Goal: Find specific page/section

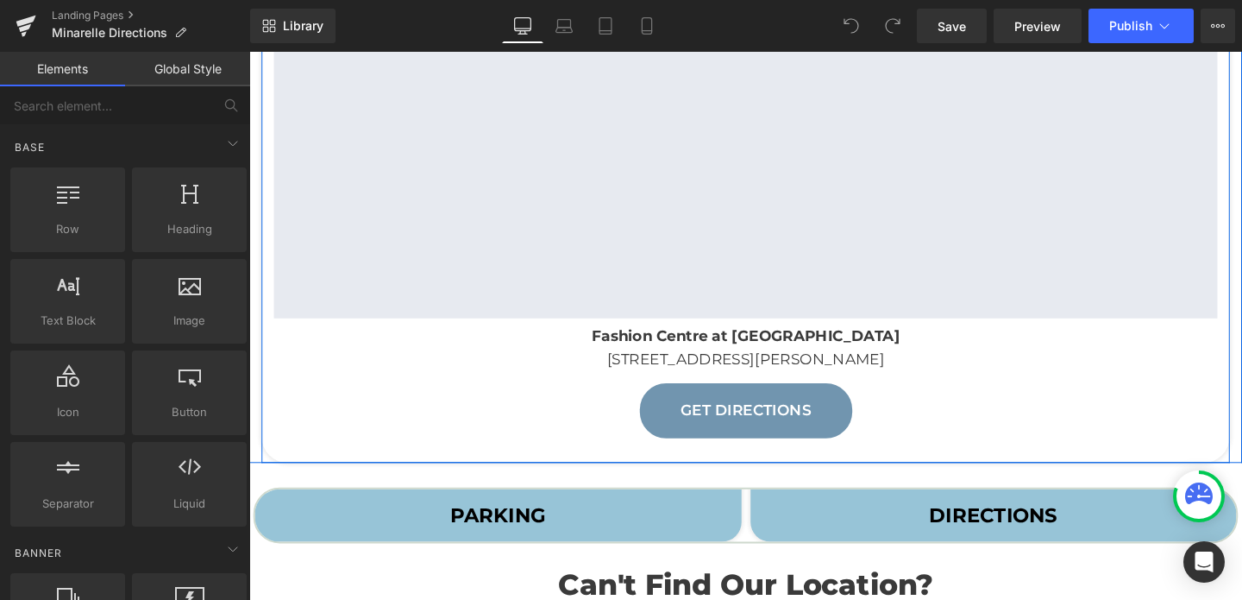
scroll to position [347, 0]
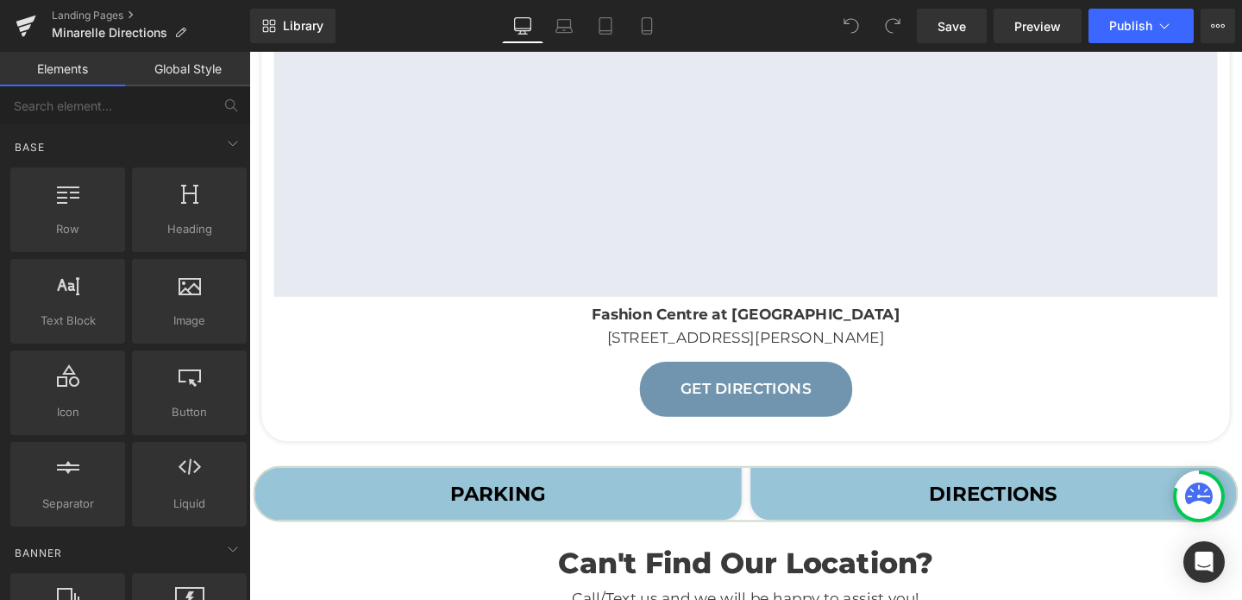
click at [596, 498] on span "PARKING Text Block" at bounding box center [511, 515] width 512 height 55
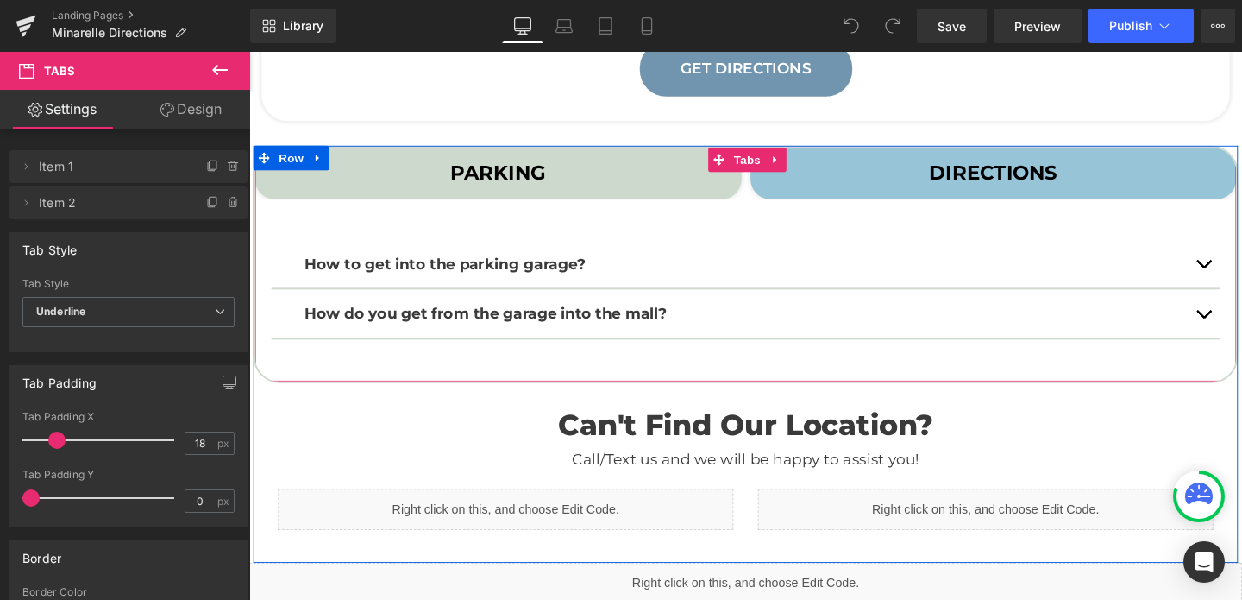
scroll to position [739, 0]
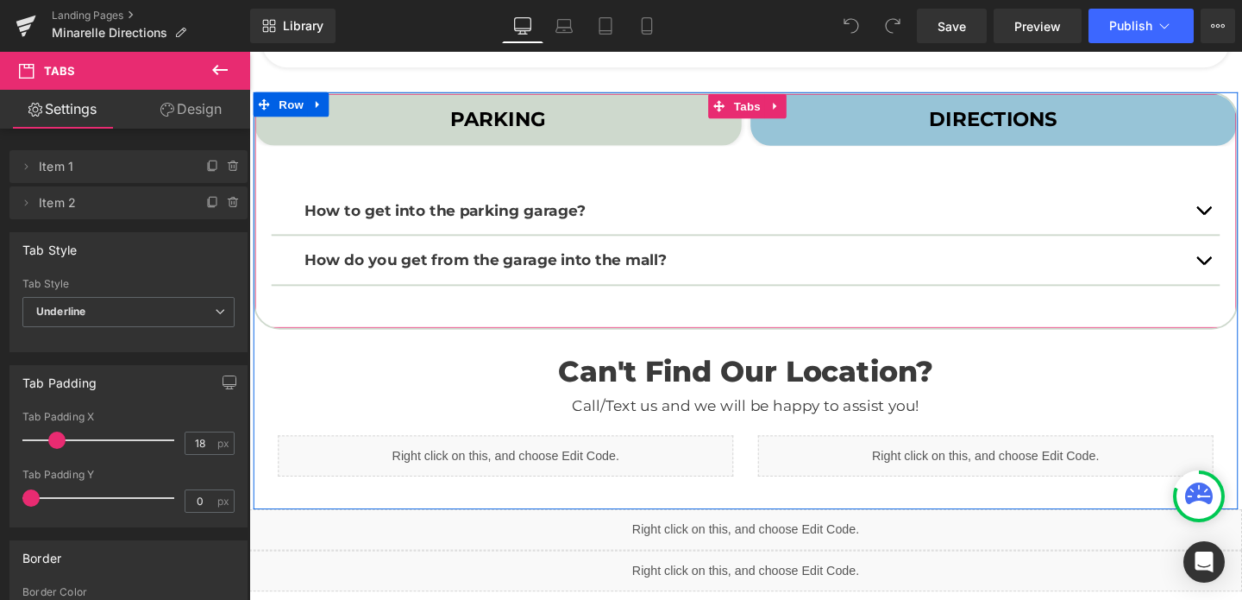
click at [916, 119] on span "DIRECTIONS Text Block" at bounding box center [1032, 122] width 512 height 55
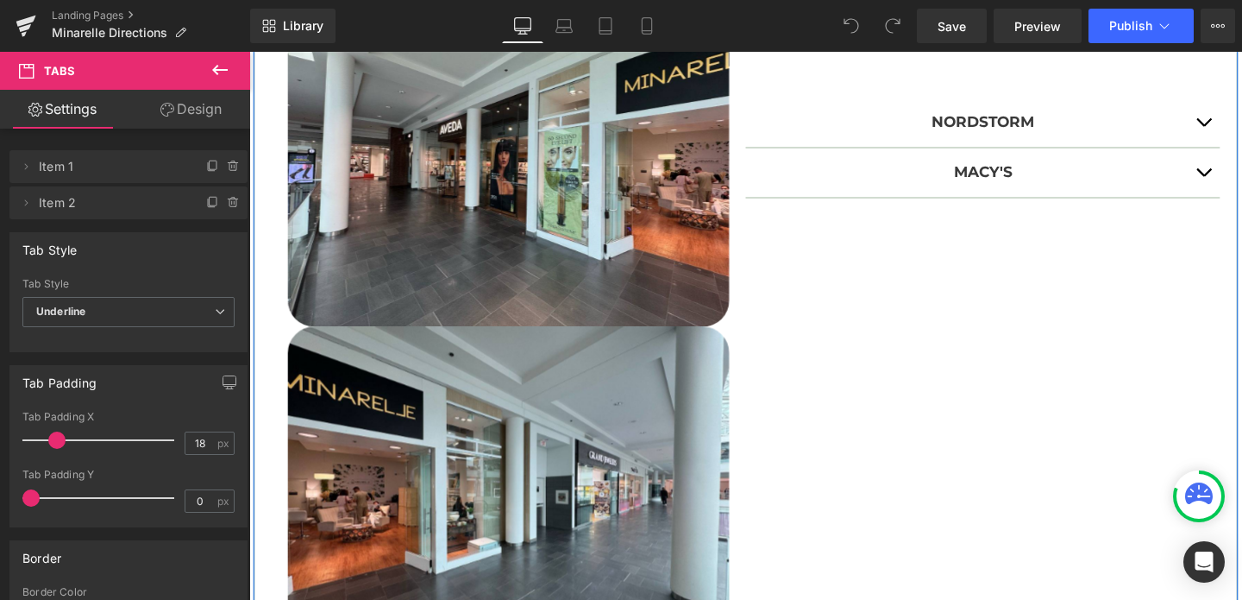
scroll to position [1228, 0]
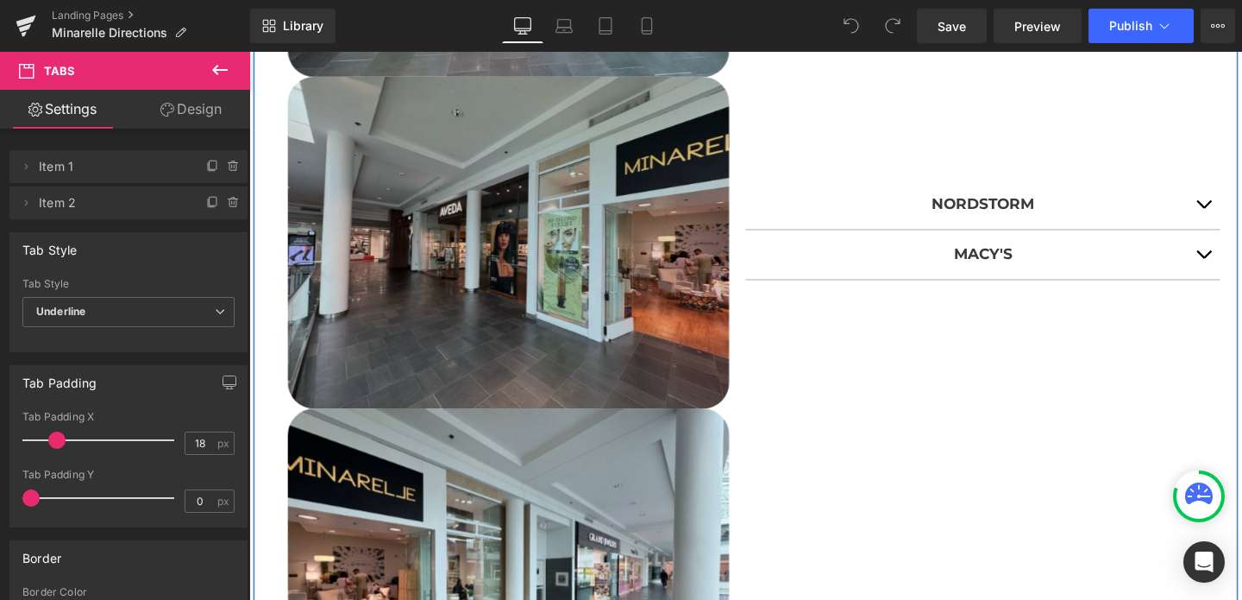
click at [670, 313] on img at bounding box center [522, 253] width 464 height 349
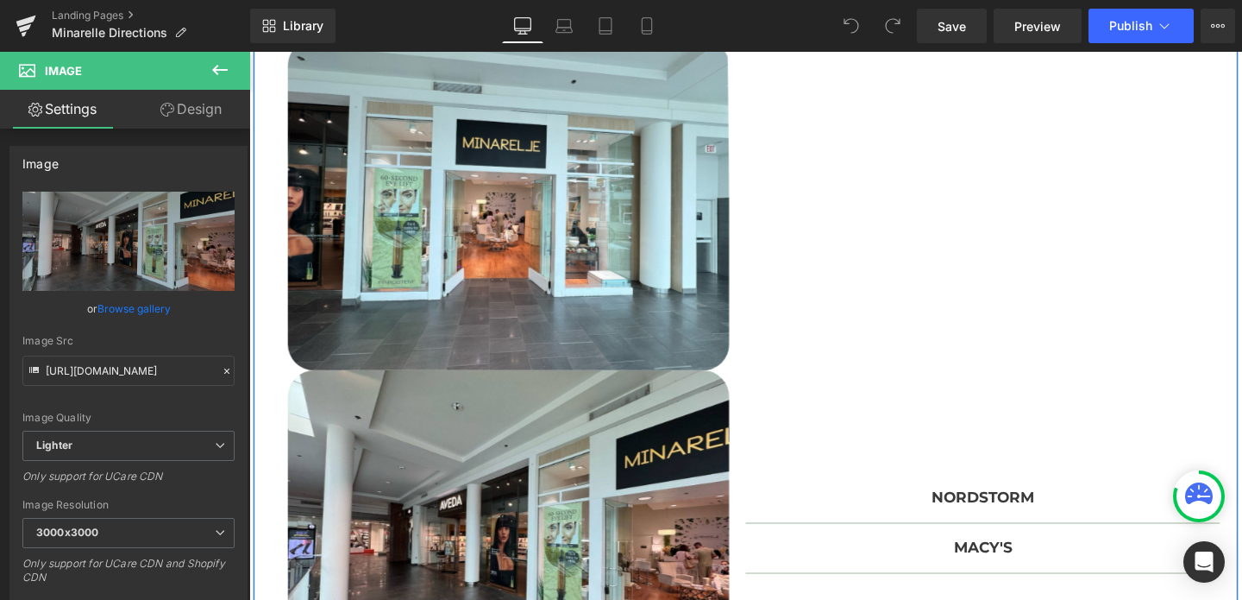
scroll to position [886, 0]
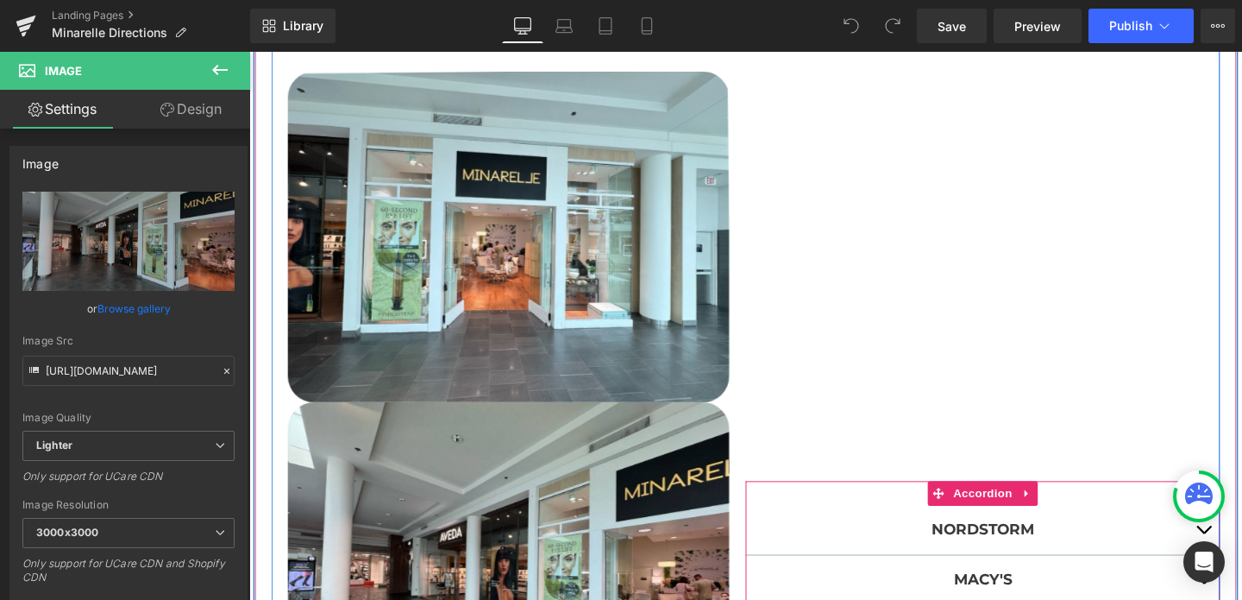
click at [952, 541] on div "Nordstorm Text Block" at bounding box center [1020, 555] width 499 height 53
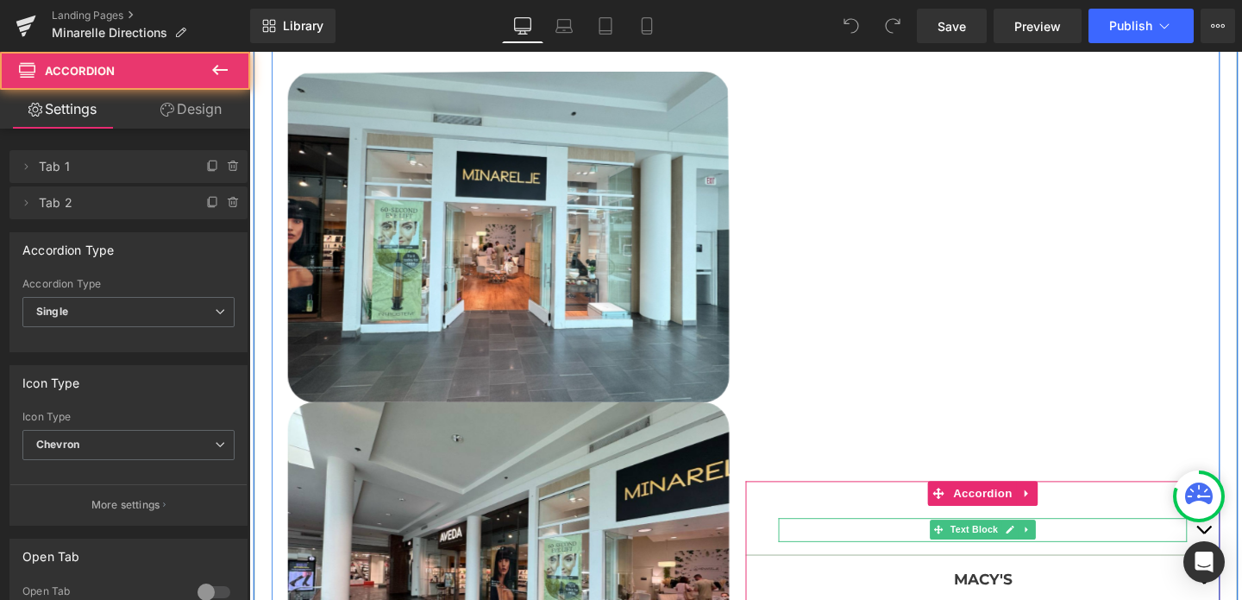
click at [969, 558] on icon at bounding box center [973, 554] width 9 height 10
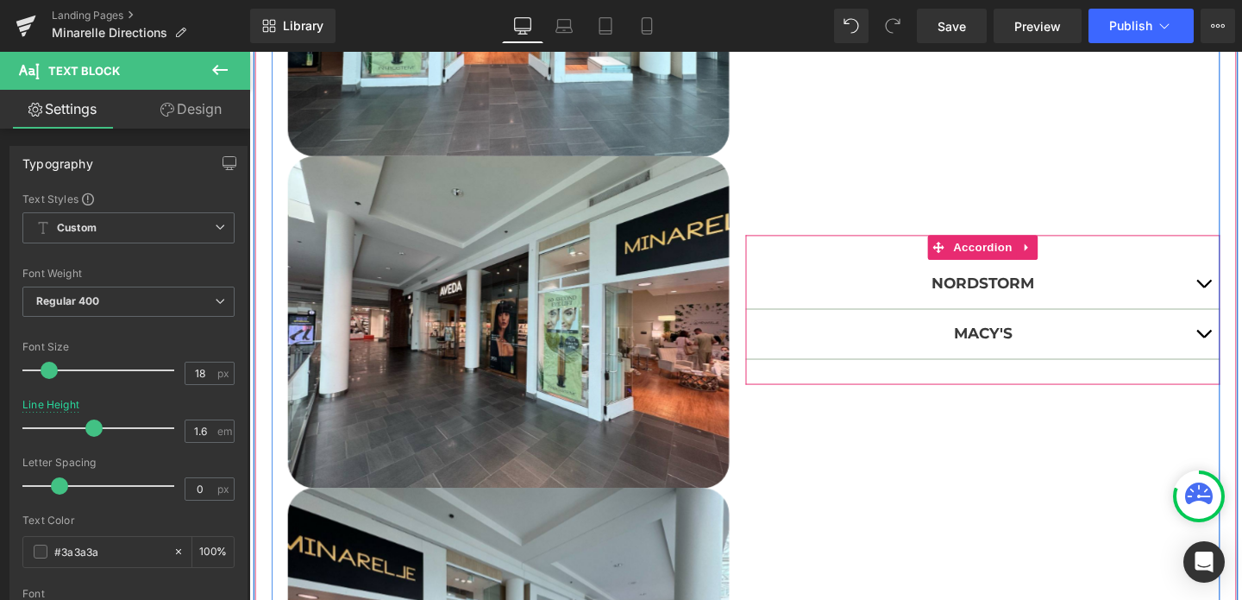
scroll to position [1206, 0]
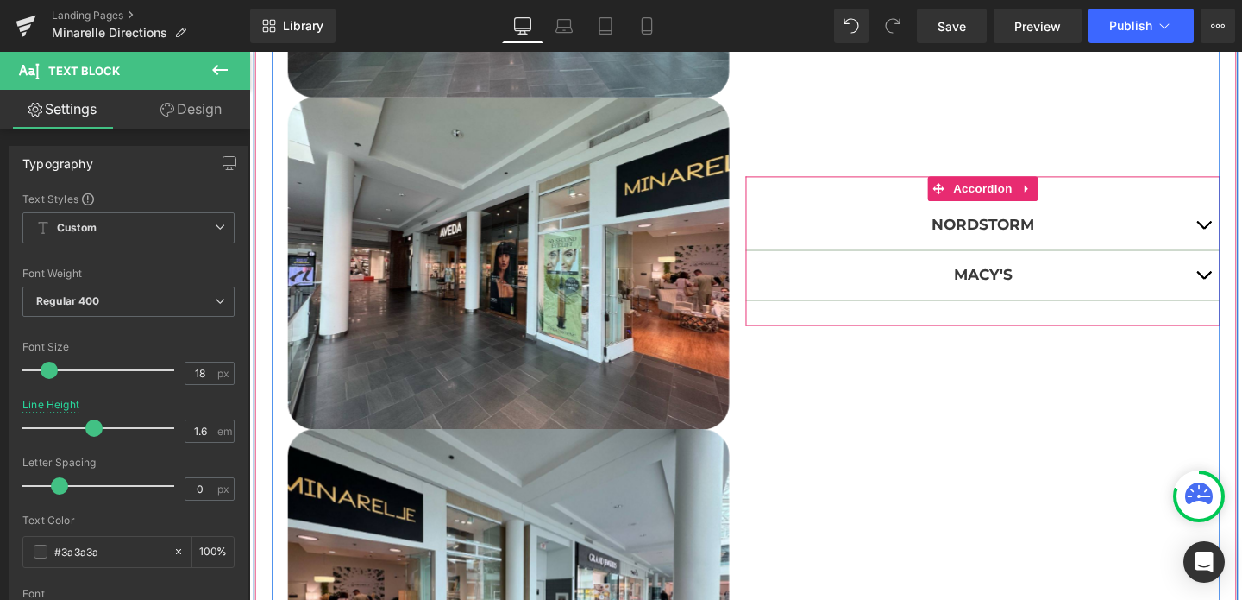
click at [1242, 237] on button "button" at bounding box center [1252, 234] width 35 height 51
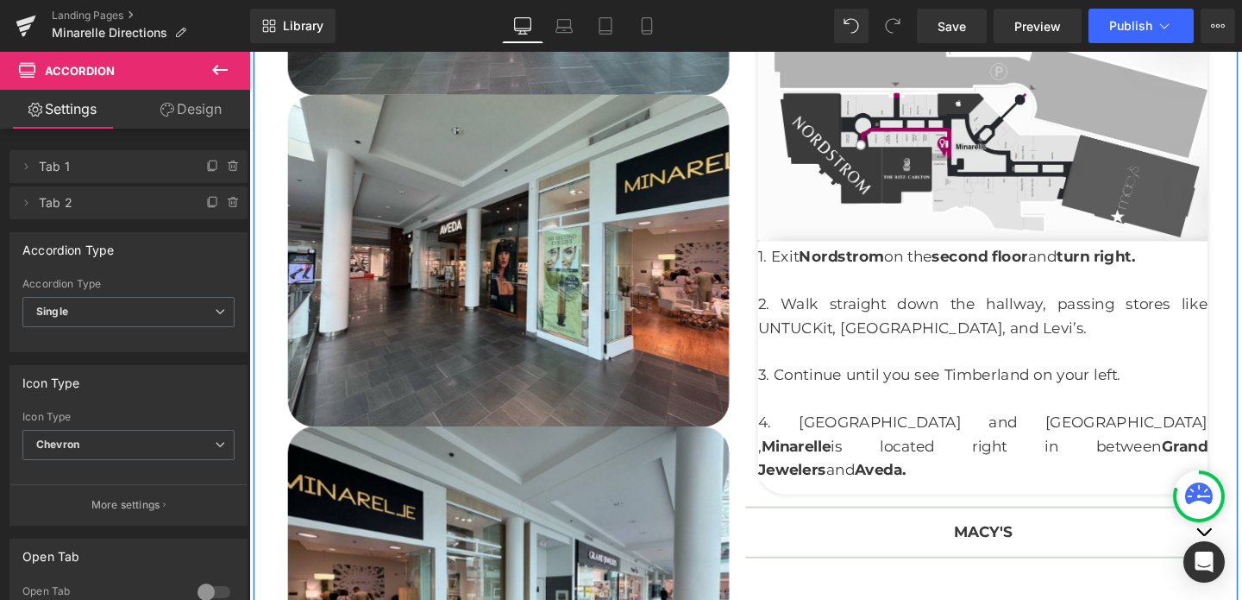
scroll to position [1213, 0]
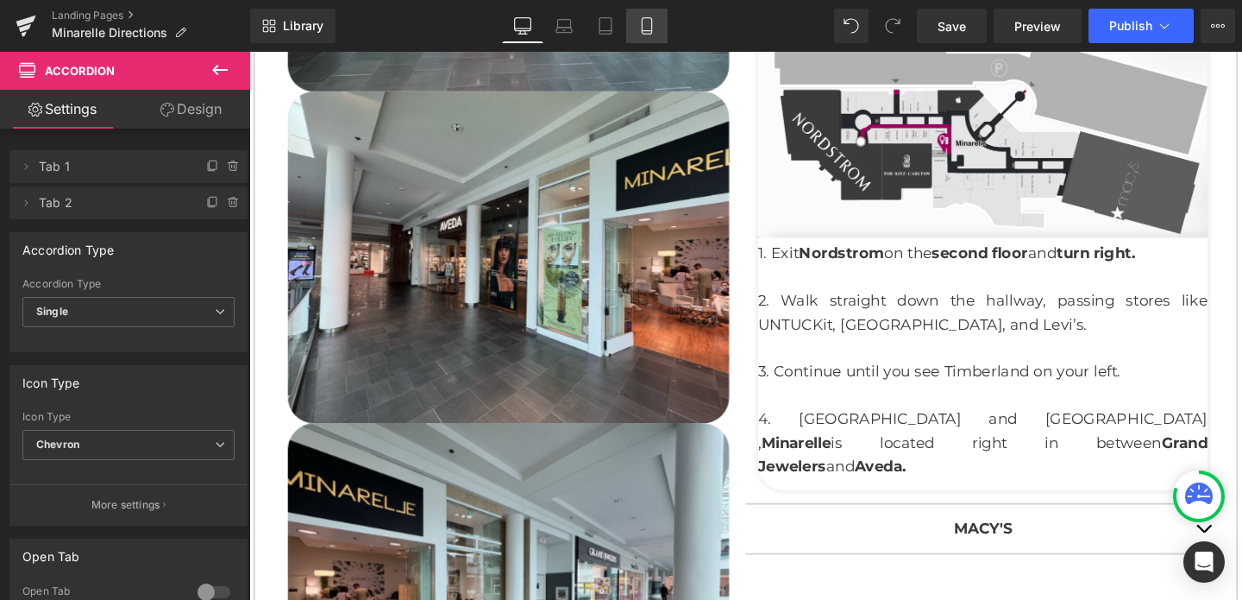
click at [651, 34] on icon at bounding box center [646, 26] width 9 height 16
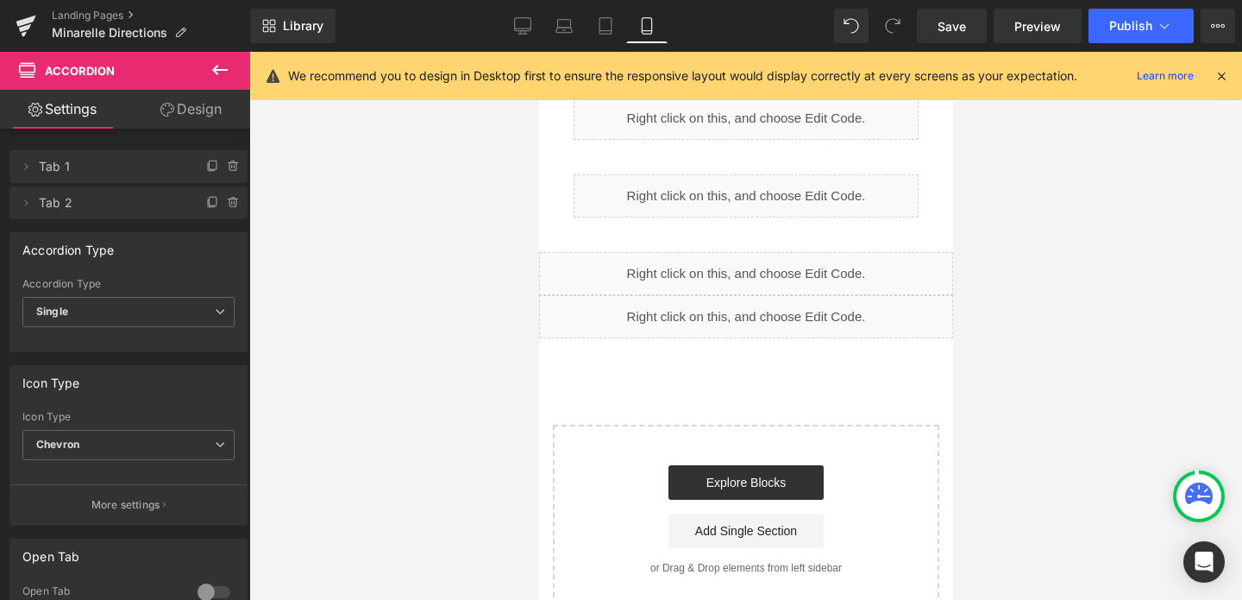
scroll to position [1952, 0]
